Goal: Task Accomplishment & Management: Complete application form

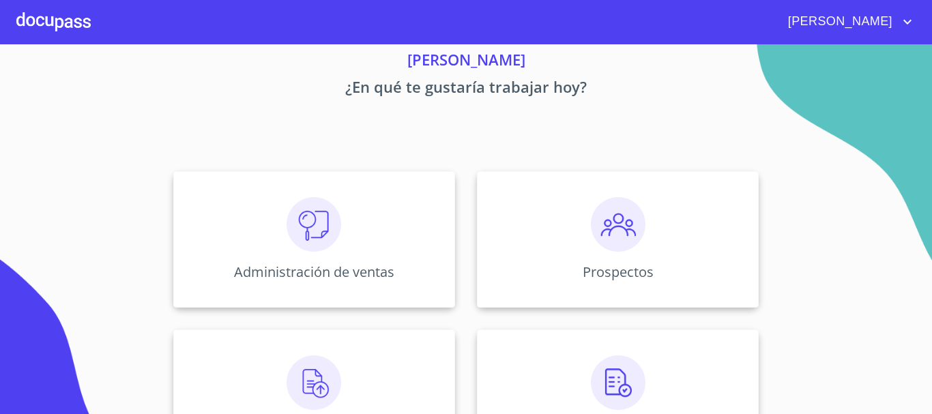
scroll to position [137, 0]
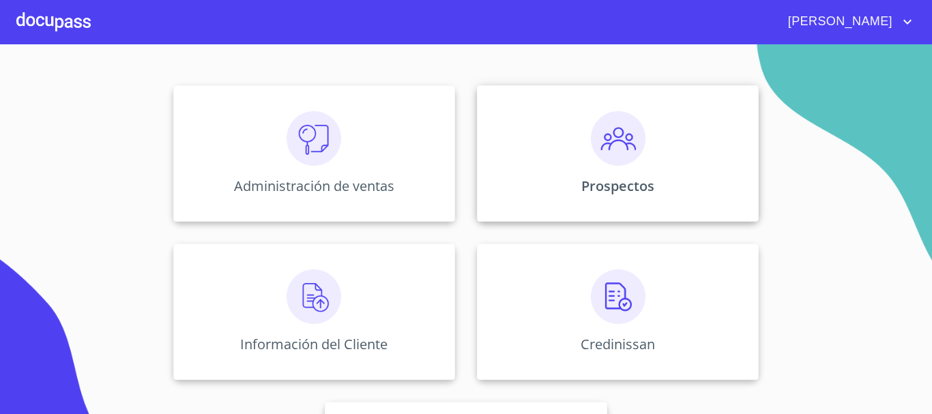
click at [629, 125] on img at bounding box center [618, 138] width 55 height 55
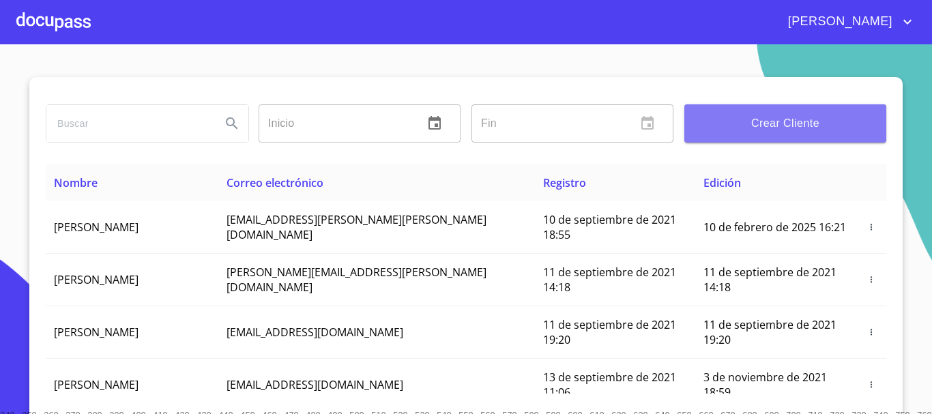
click at [788, 120] on span "Crear Cliente" at bounding box center [786, 123] width 180 height 19
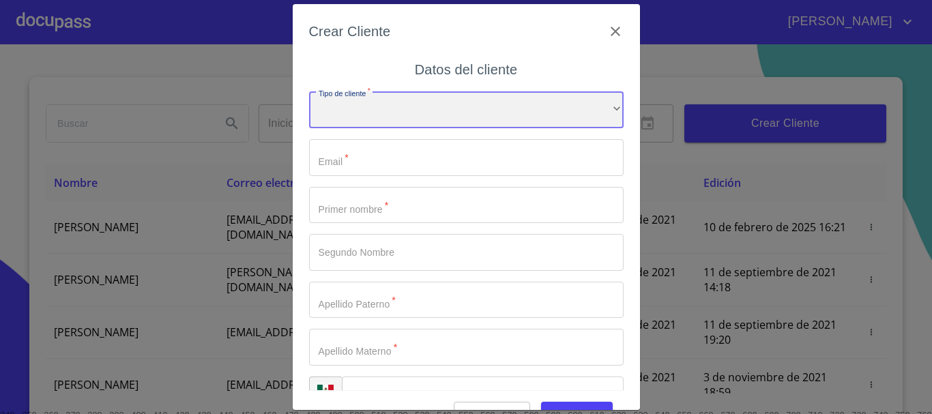
click at [462, 120] on div "​" at bounding box center [466, 109] width 315 height 37
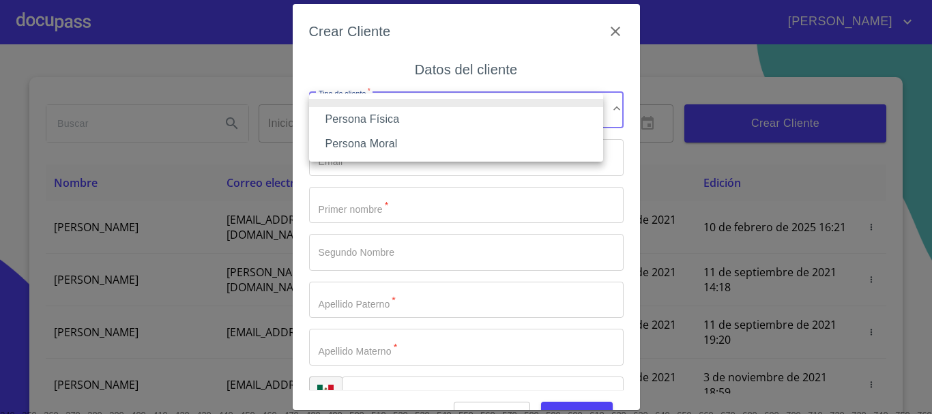
click at [462, 120] on li "Persona Física" at bounding box center [456, 119] width 294 height 25
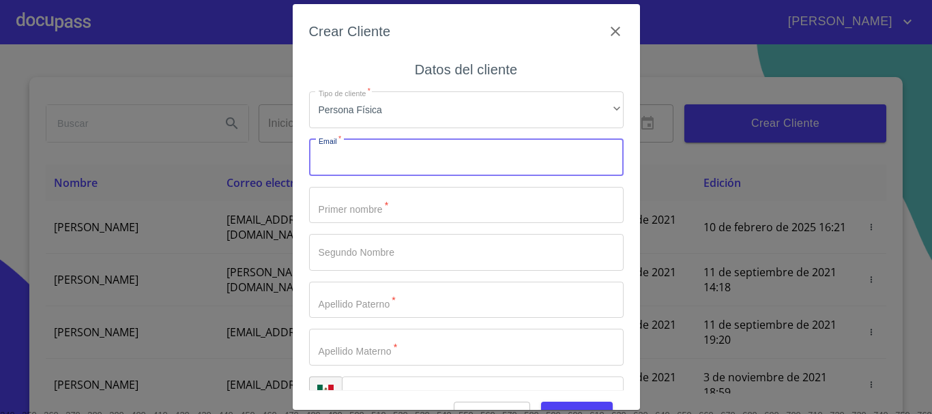
click at [425, 151] on input "Tipo de cliente   *" at bounding box center [466, 157] width 315 height 37
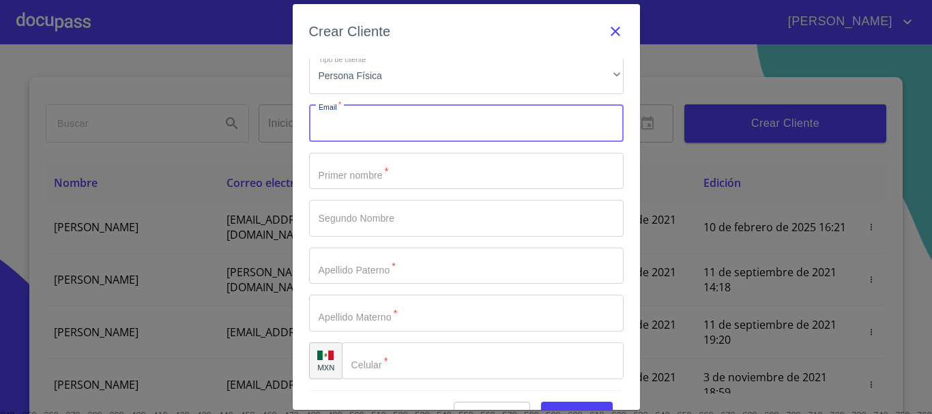
click at [610, 33] on icon "button" at bounding box center [615, 31] width 16 height 16
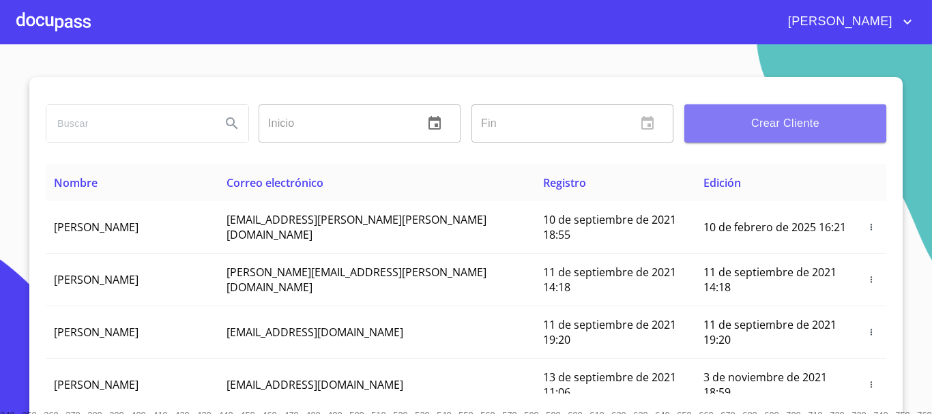
click at [748, 117] on span "Crear Cliente" at bounding box center [786, 123] width 180 height 19
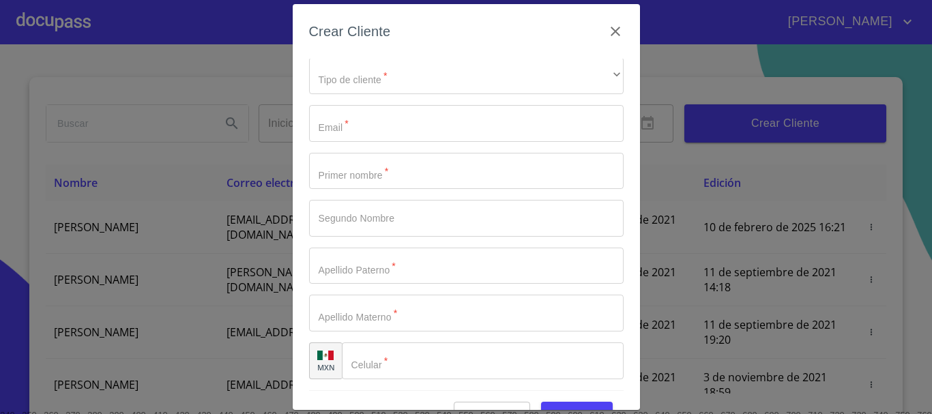
scroll to position [0, 0]
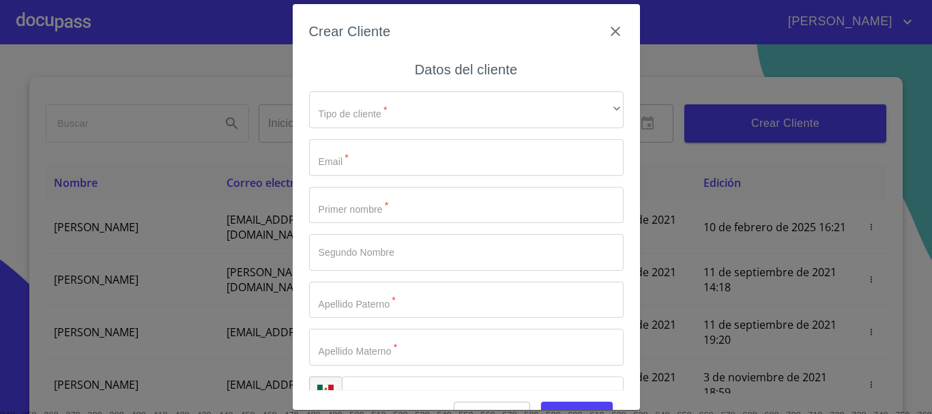
drag, startPoint x: 607, startPoint y: 33, endPoint x: 531, endPoint y: 14, distance: 79.0
click at [607, 31] on icon "button" at bounding box center [615, 31] width 16 height 16
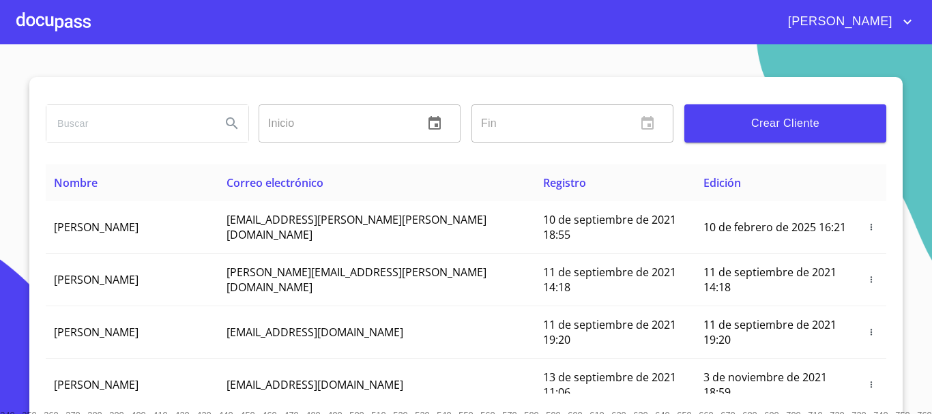
drag, startPoint x: 33, startPoint y: 3, endPoint x: 38, endPoint y: 12, distance: 10.4
click at [38, 12] on div at bounding box center [53, 22] width 74 height 44
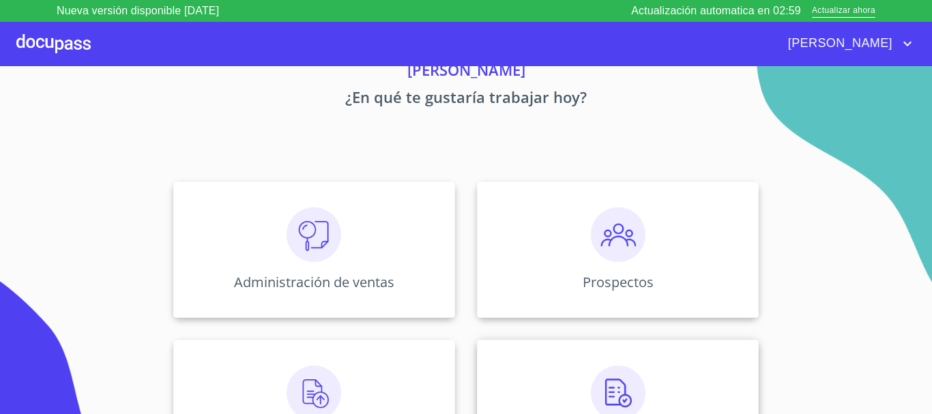
scroll to position [137, 0]
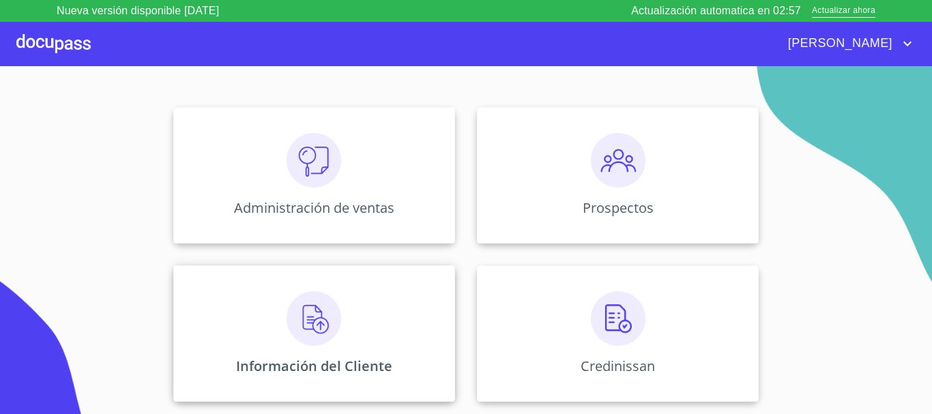
click at [298, 328] on img at bounding box center [314, 318] width 55 height 55
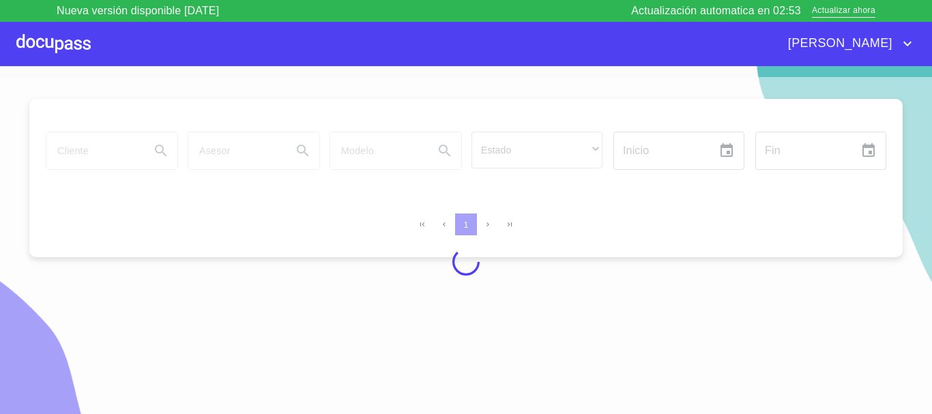
click at [41, 43] on div at bounding box center [53, 44] width 74 height 44
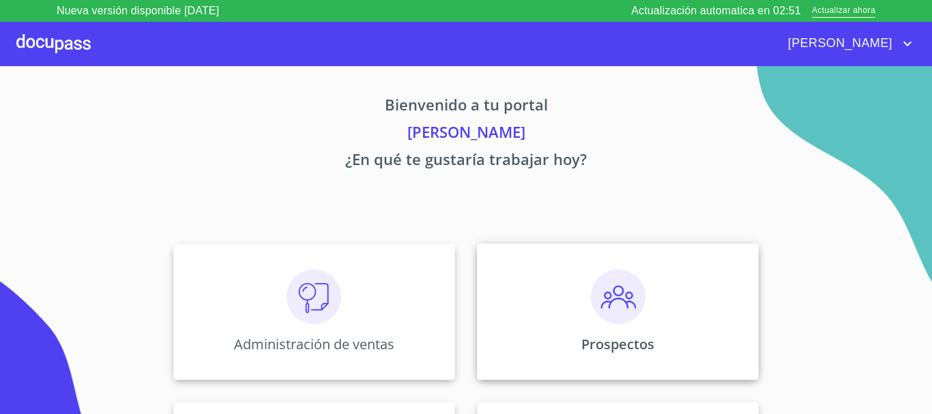
click at [625, 300] on img at bounding box center [618, 297] width 55 height 55
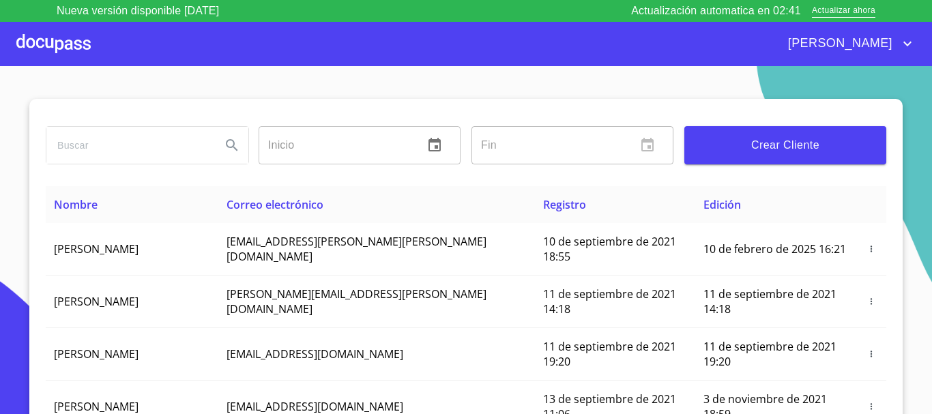
click at [784, 148] on span "Crear Cliente" at bounding box center [786, 145] width 180 height 19
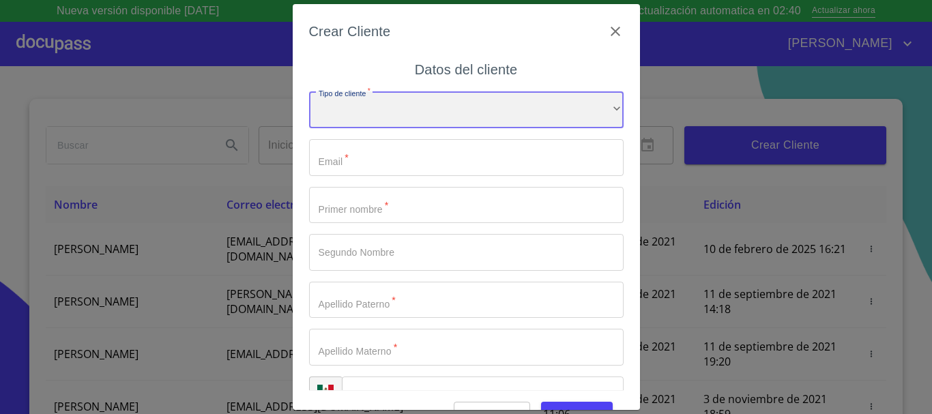
click at [388, 106] on div "​" at bounding box center [466, 109] width 315 height 37
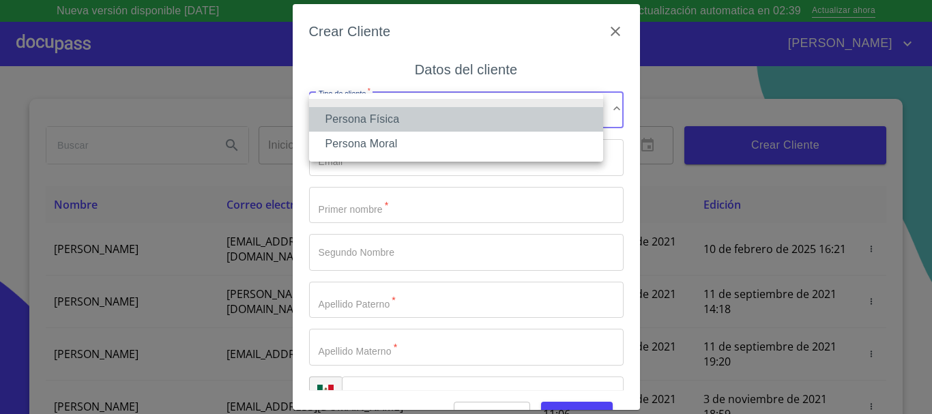
click at [384, 120] on li "Persona Física" at bounding box center [456, 119] width 294 height 25
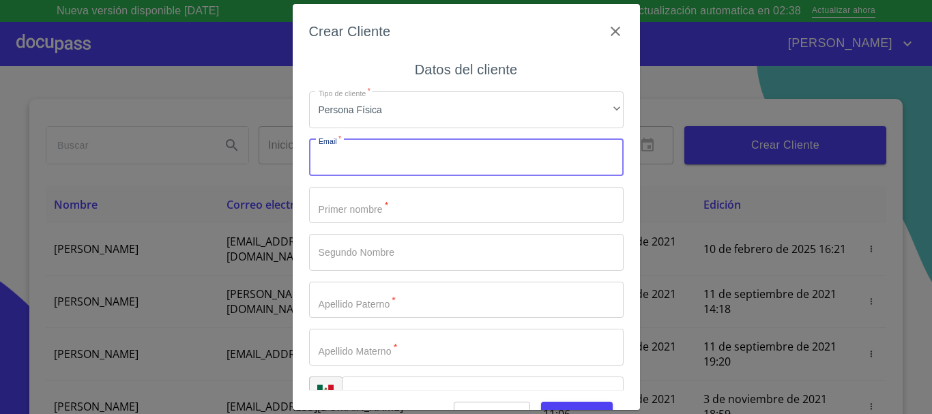
click at [396, 157] on input "Tipo de cliente   *" at bounding box center [466, 157] width 315 height 37
type input "[EMAIL_ADDRESS][DOMAIN_NAME]"
click at [410, 210] on input "Tipo de cliente   *" at bounding box center [466, 205] width 315 height 37
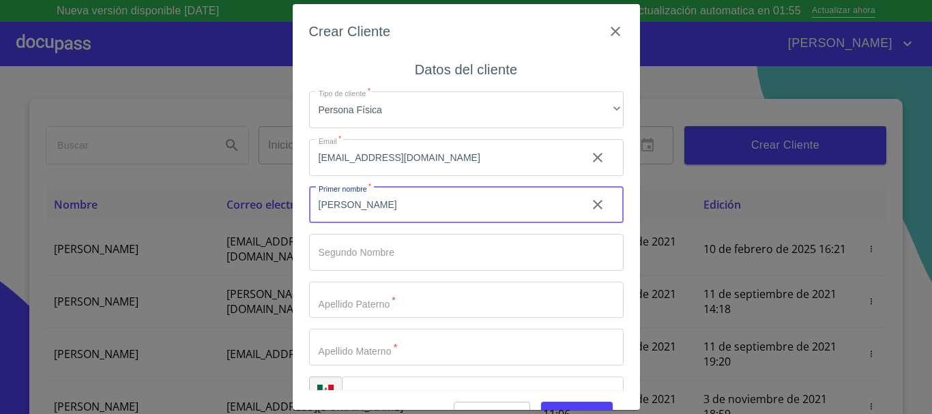
type input "[PERSON_NAME]"
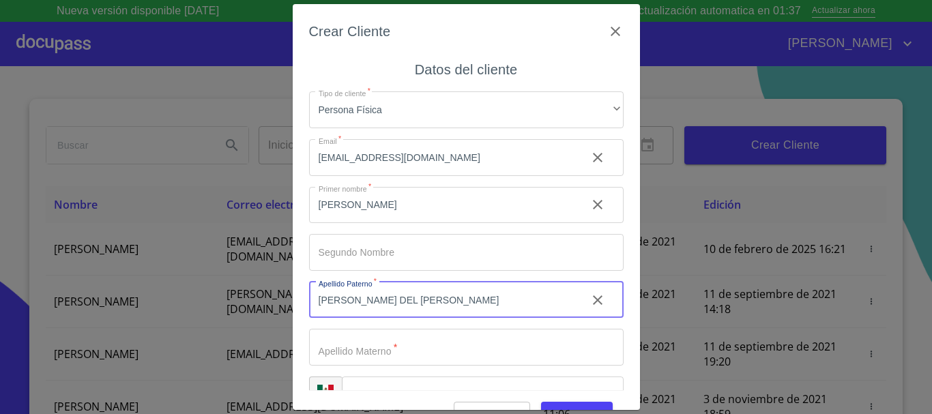
type input "[PERSON_NAME] DEL [PERSON_NAME]"
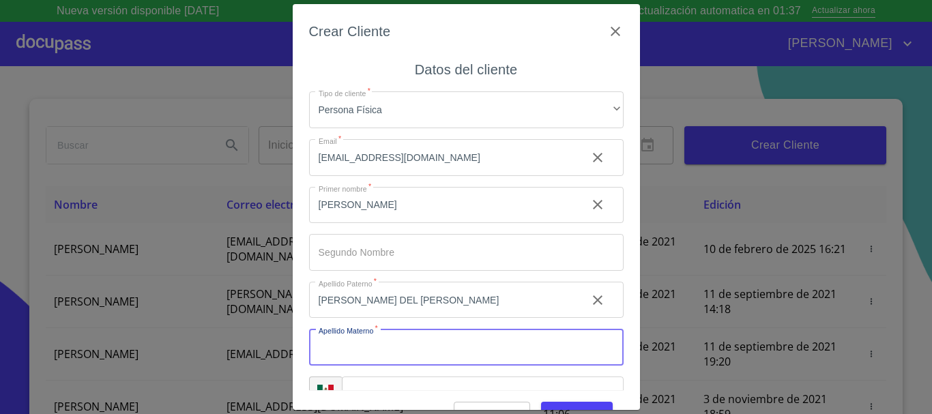
click at [410, 354] on input "Tipo de cliente   *" at bounding box center [466, 347] width 315 height 37
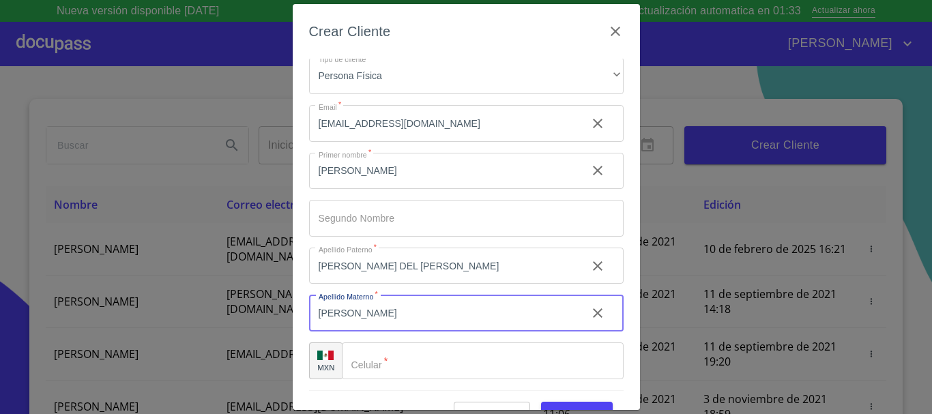
type input "[PERSON_NAME]"
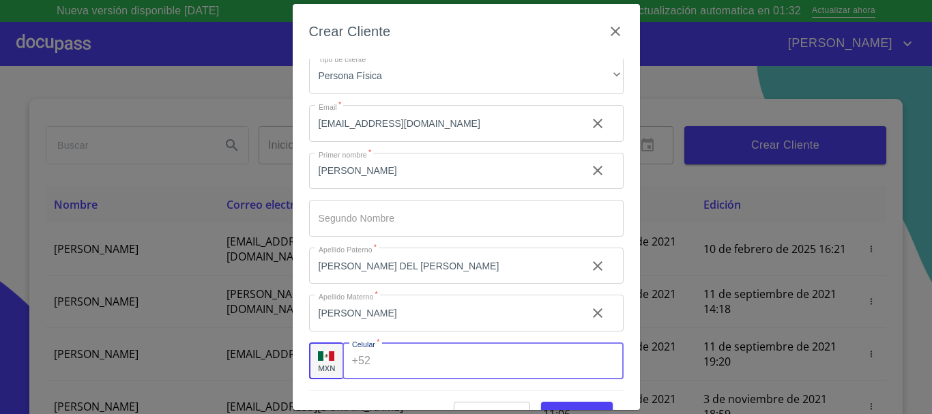
click at [401, 362] on input "Tipo de cliente   *" at bounding box center [499, 361] width 247 height 37
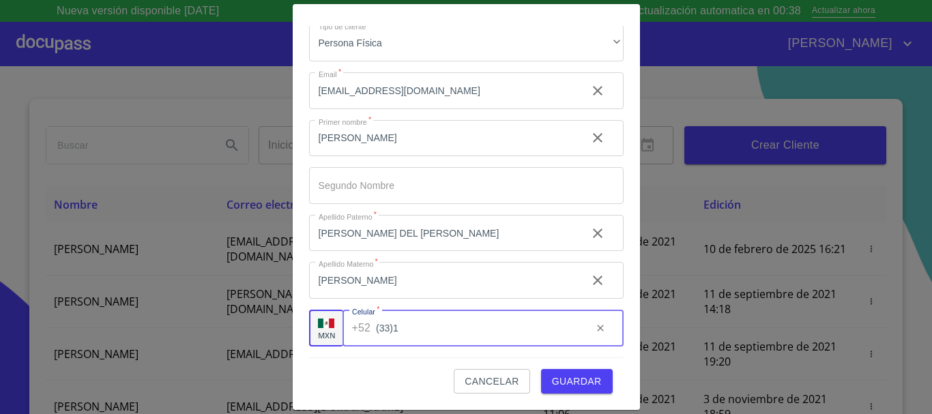
type input "33"
